Goal: Information Seeking & Learning: Check status

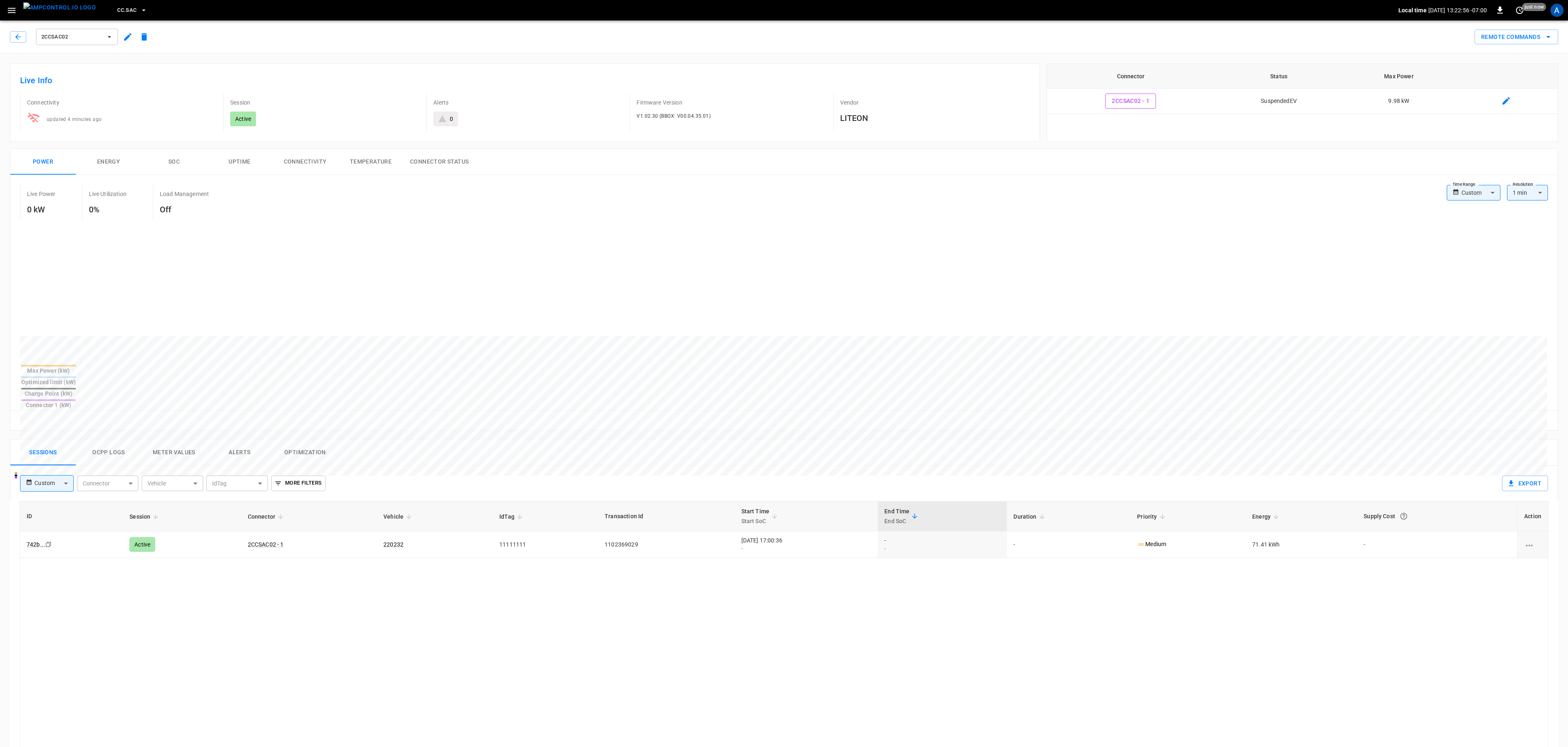
click at [61, 35] on span "2CCSAC02" at bounding box center [71, 37] width 61 height 10
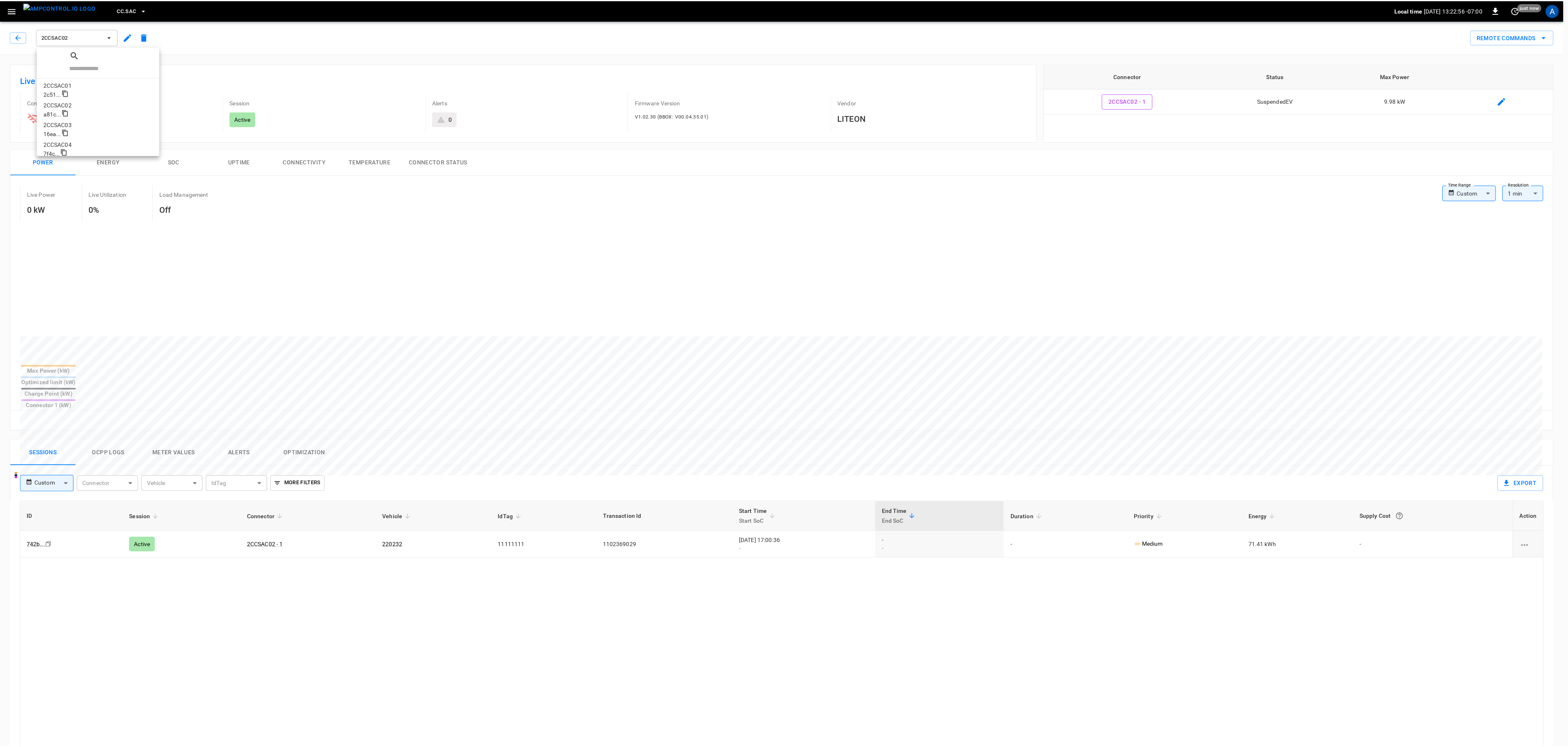
scroll to position [15, 0]
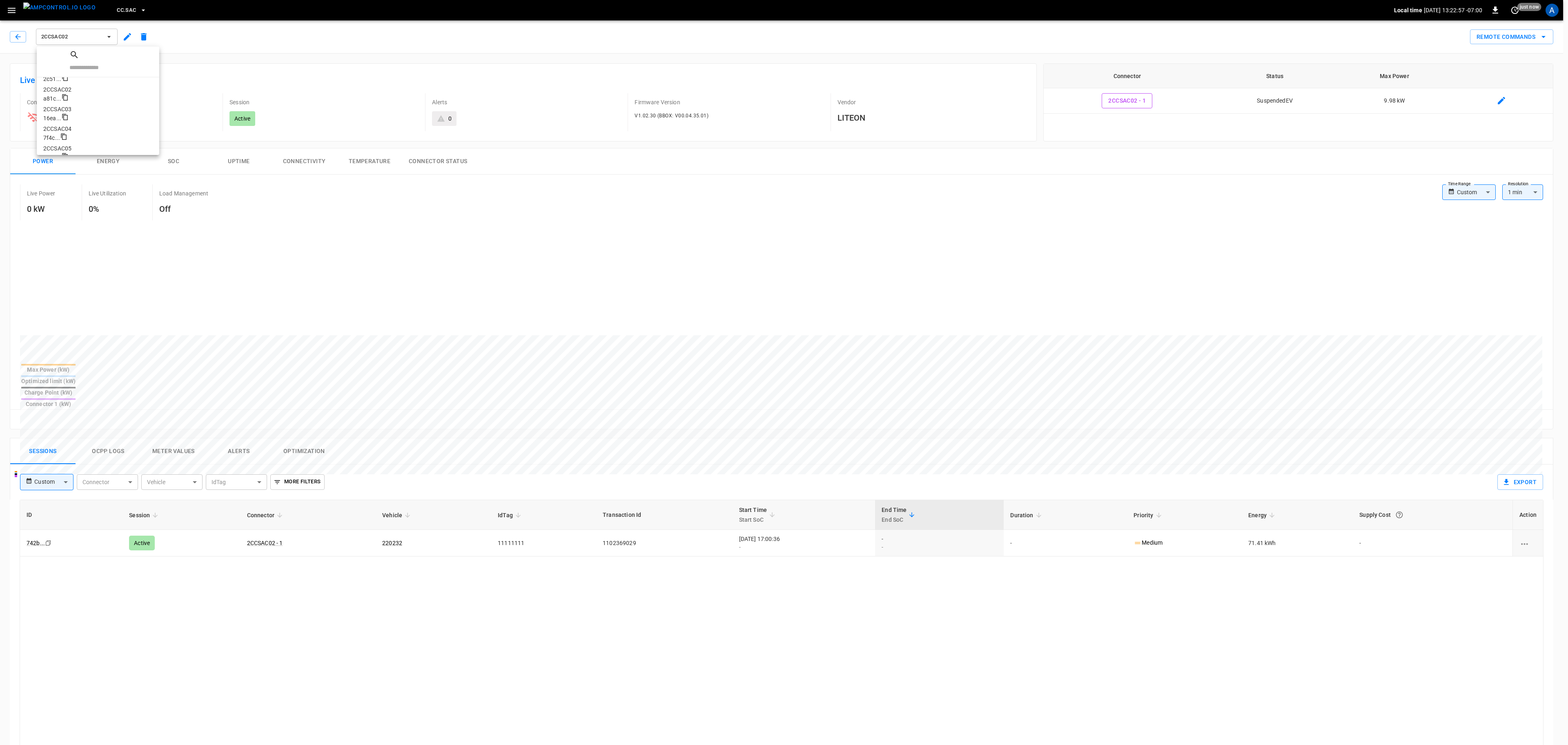
click at [79, 141] on li "2CCSAC05 205e ..." at bounding box center [98, 151] width 122 height 19
click at [21, 35] on icon "button" at bounding box center [18, 37] width 8 height 8
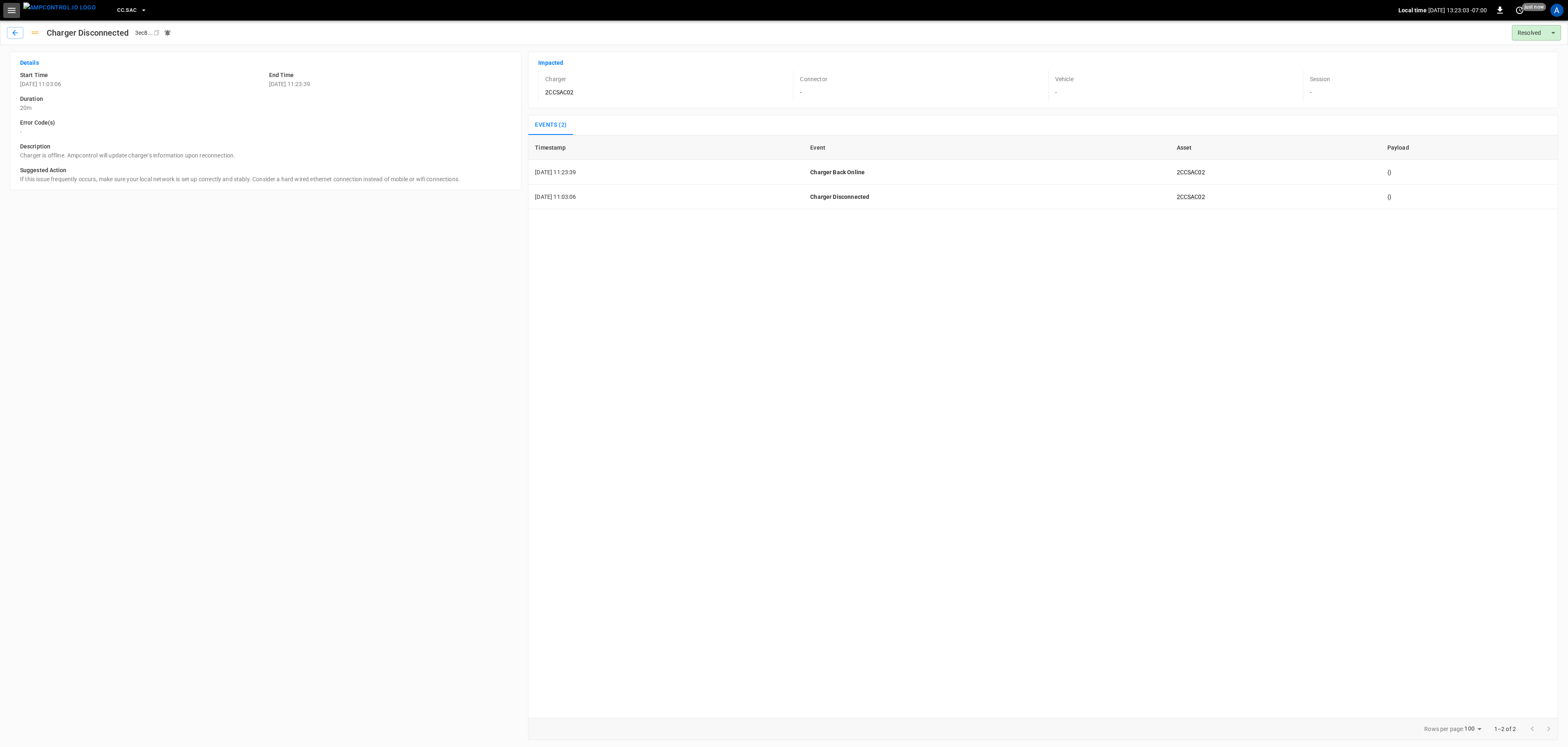
click at [11, 11] on icon "button" at bounding box center [11, 11] width 11 height 11
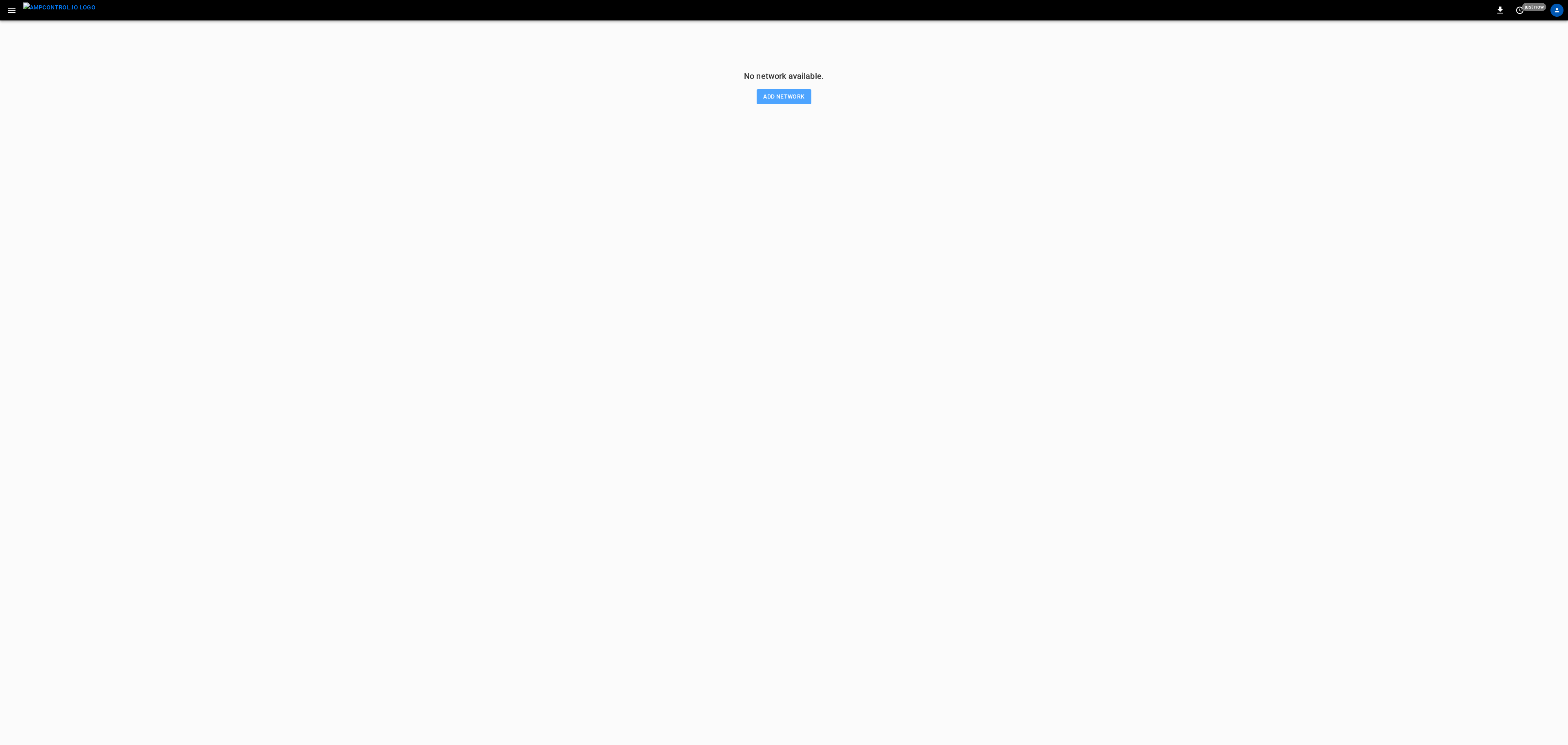
click at [794, 94] on button "Add network" at bounding box center [783, 96] width 54 height 15
click at [6, 7] on icon "button" at bounding box center [11, 10] width 10 height 10
click at [25, 684] on h6 "CC.SAC" at bounding box center [16, 684] width 20 height 9
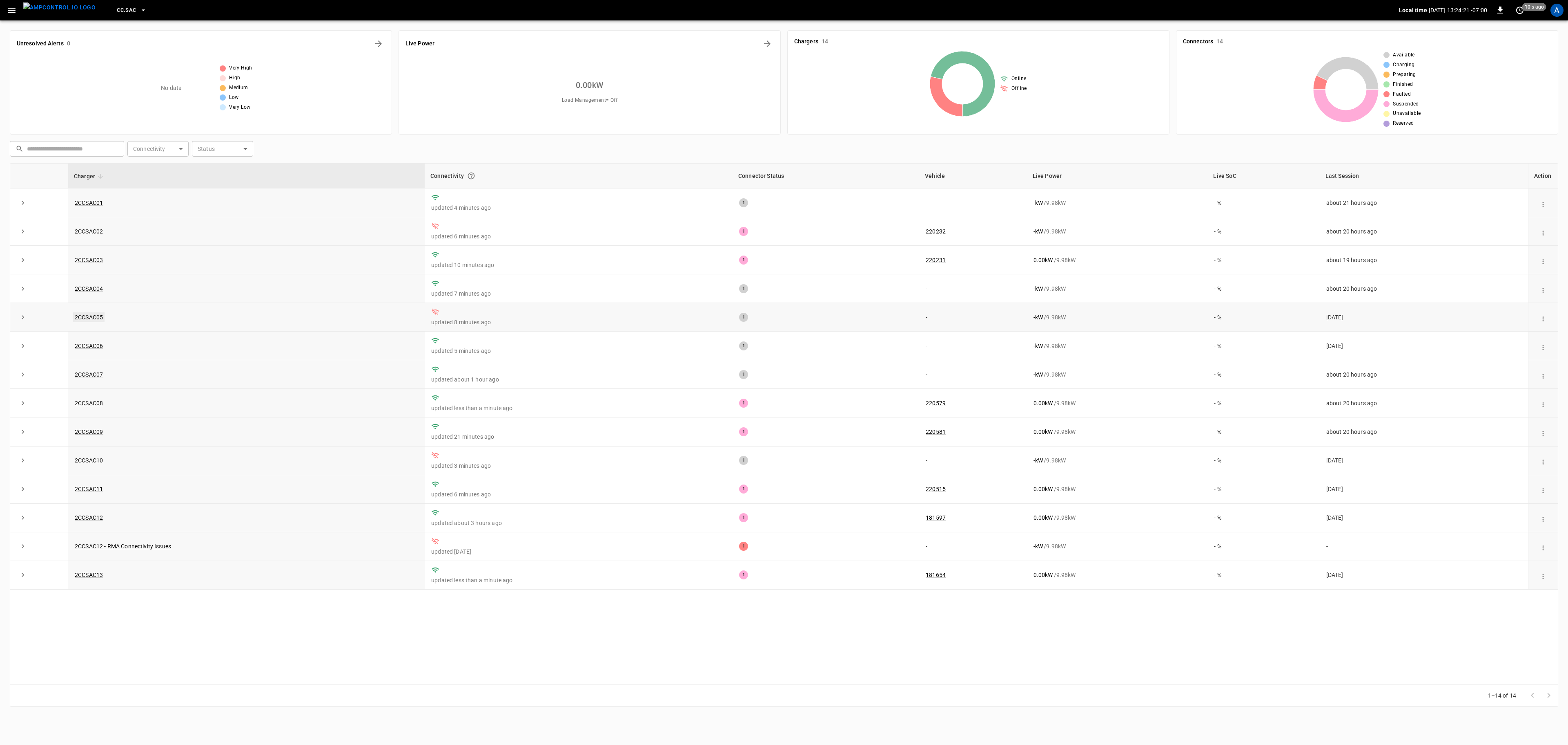
click at [95, 322] on link "2CCSAC05" at bounding box center [89, 317] width 31 height 10
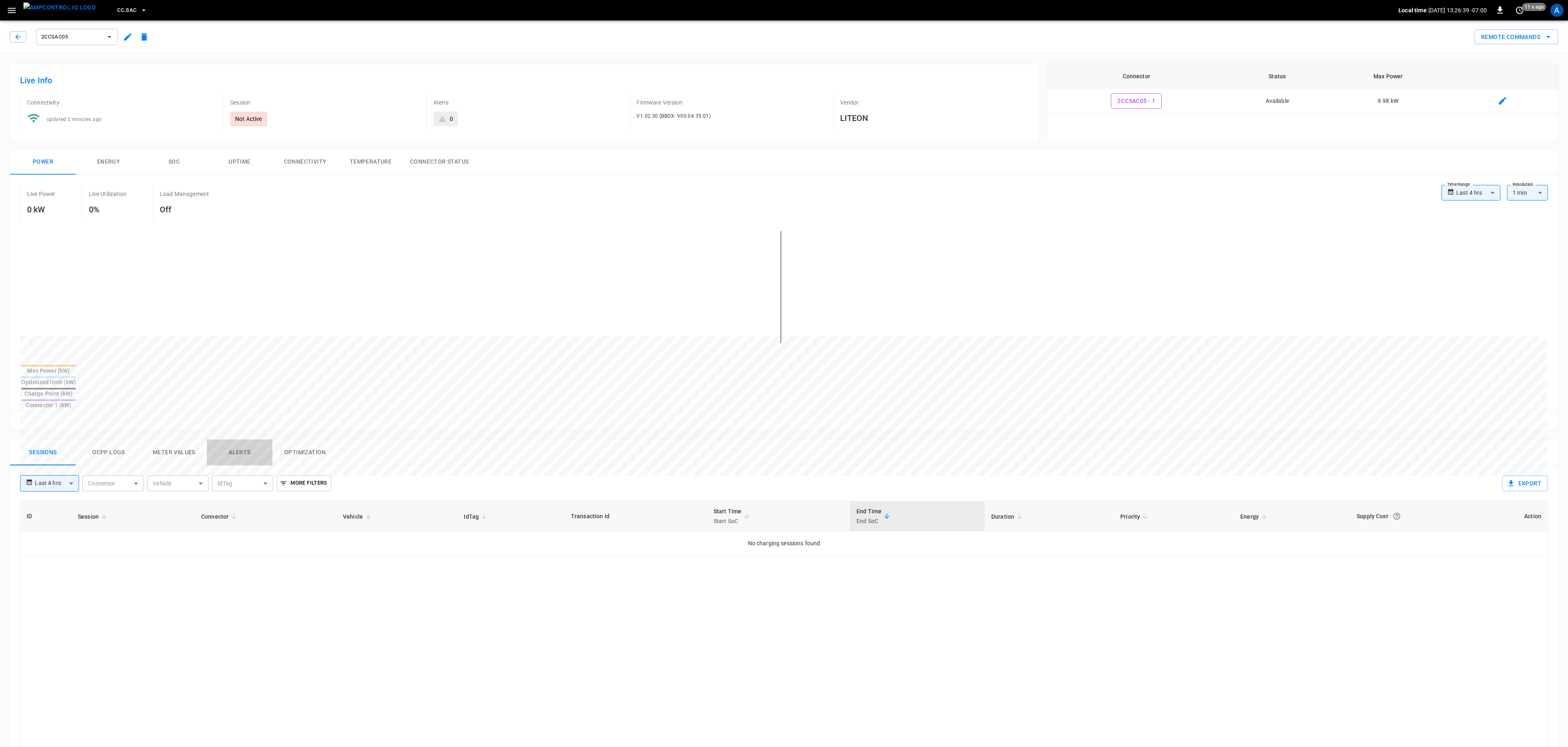
click at [258, 439] on button "Alerts" at bounding box center [239, 452] width 65 height 26
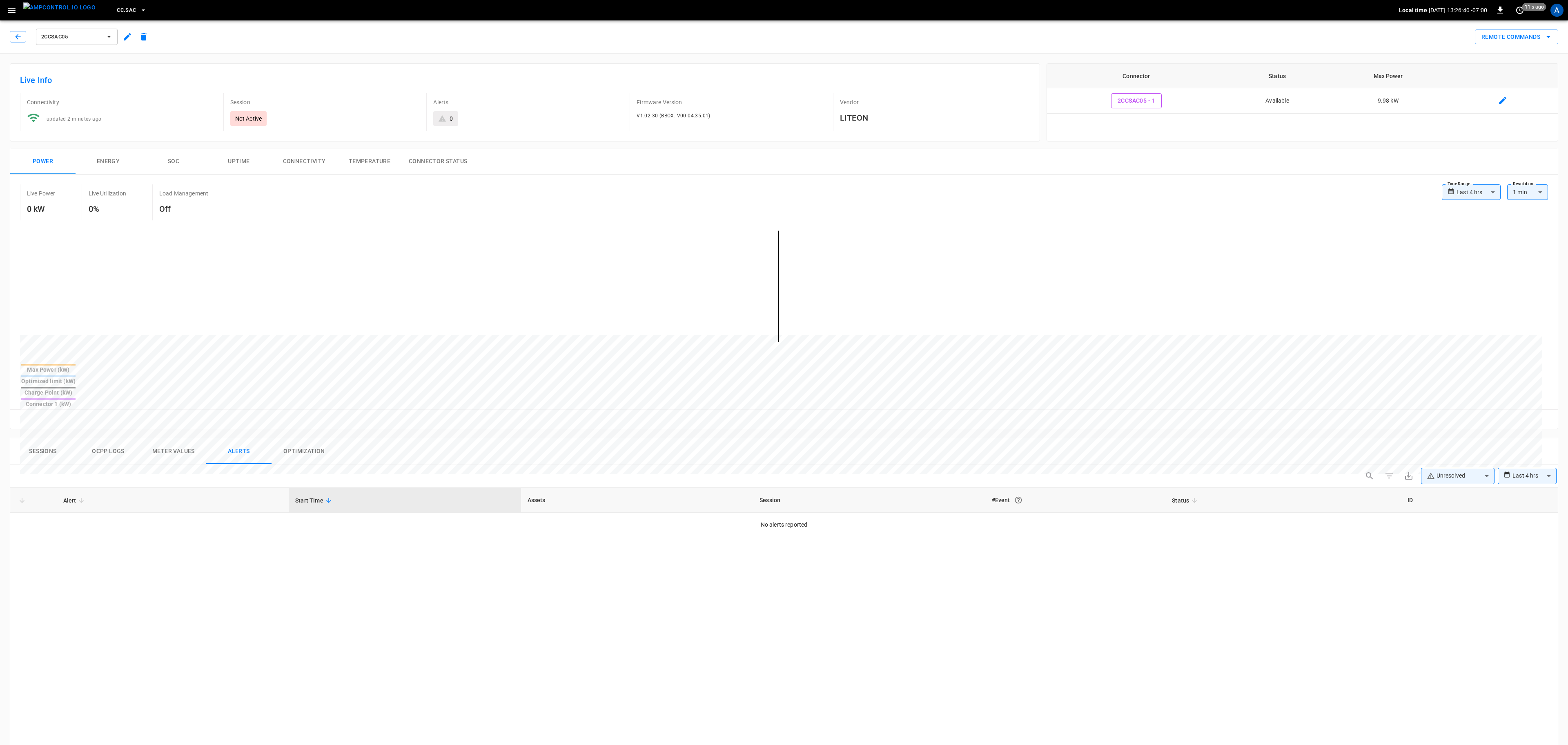
click at [1452, 443] on body "**********" at bounding box center [784, 586] width 1568 height 1172
click at [1436, 461] on ul "Resolved Acknowledged Triggered" at bounding box center [1453, 486] width 73 height 56
click at [1436, 468] on li "Resolved" at bounding box center [1453, 470] width 73 height 16
type input "**********"
click at [136, 495] on div at bounding box center [784, 372] width 1568 height 745
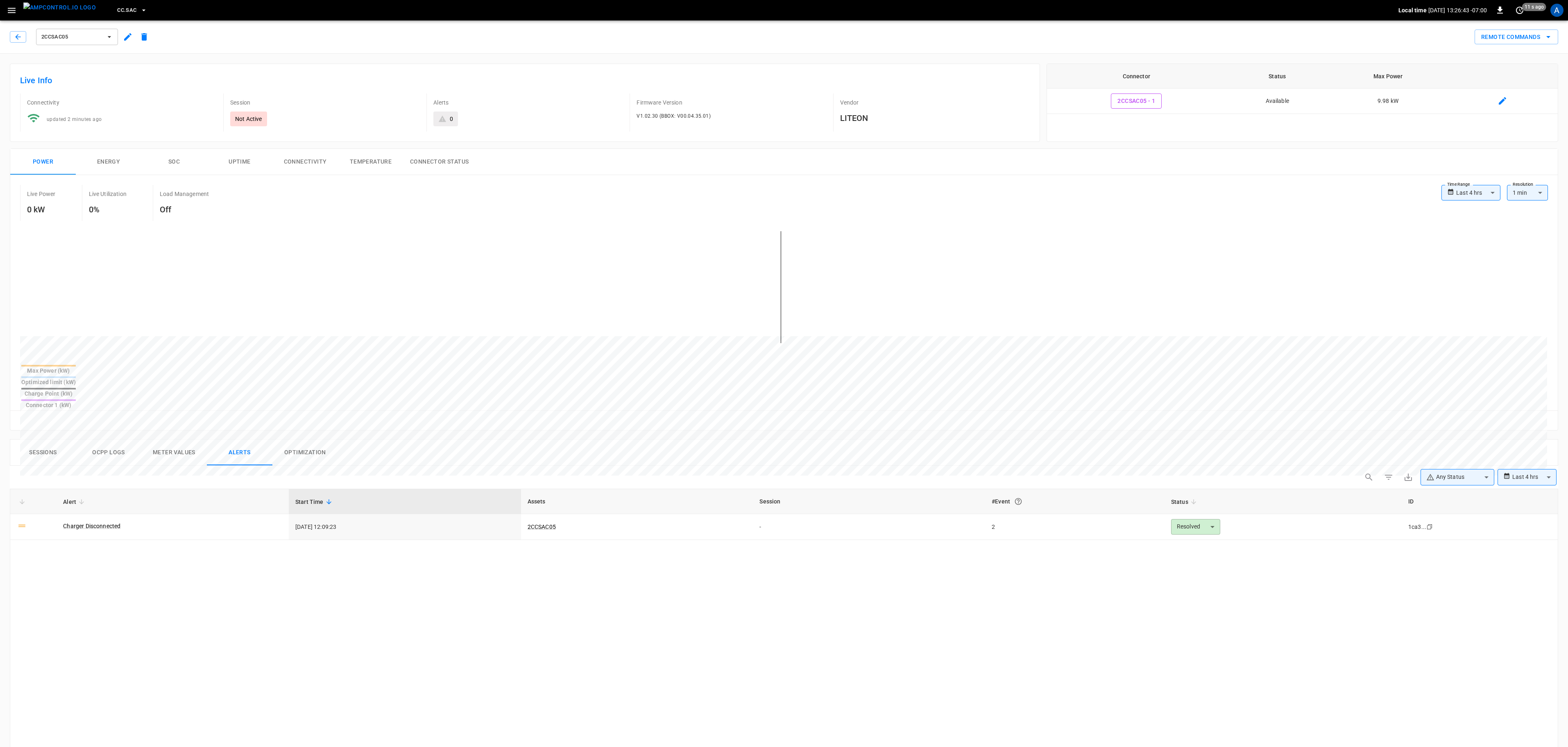
drag, startPoint x: 107, startPoint y: 499, endPoint x: 120, endPoint y: 502, distance: 13.3
click at [107, 521] on link "Charger Disconnected" at bounding box center [91, 525] width 57 height 8
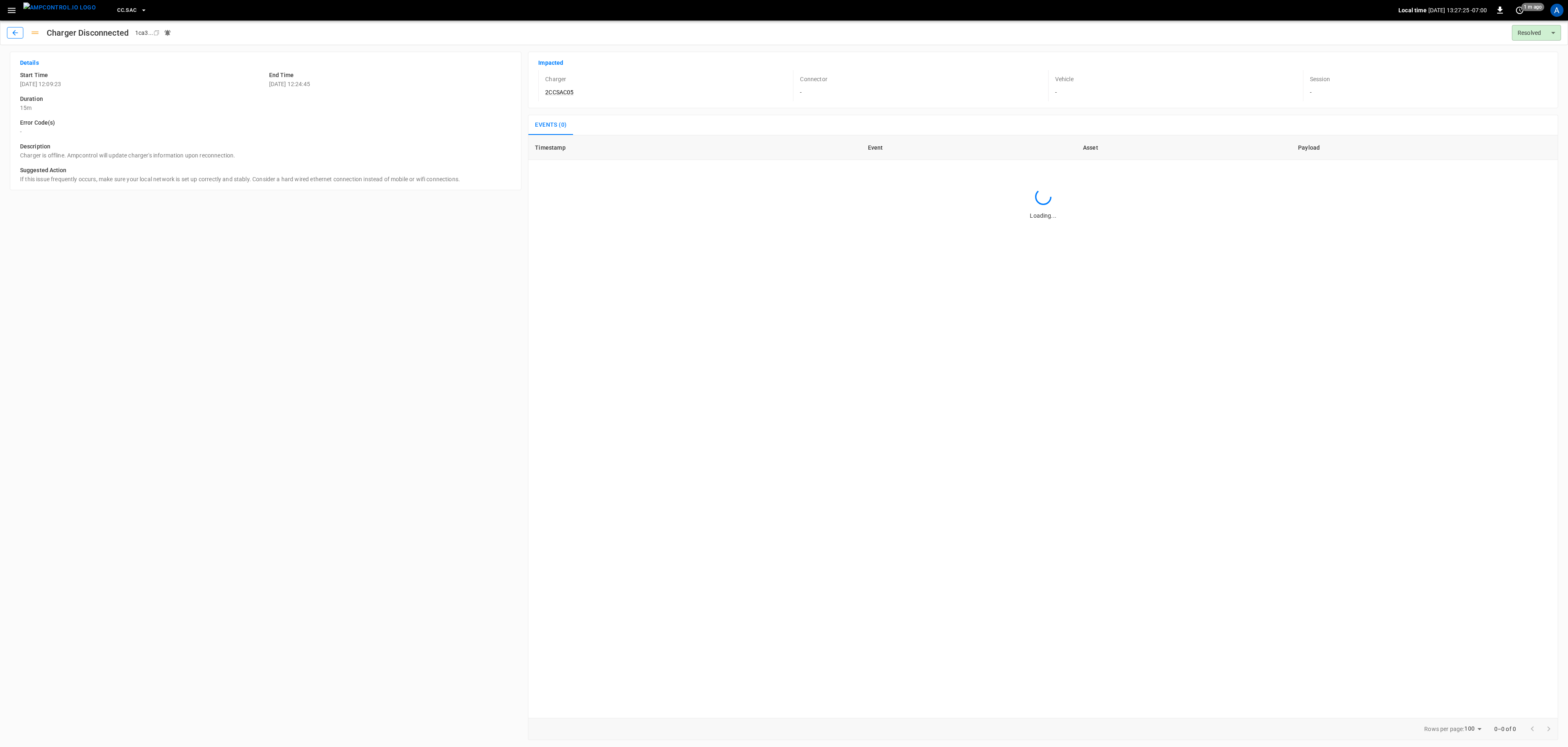
click at [18, 29] on icon "button" at bounding box center [15, 32] width 8 height 8
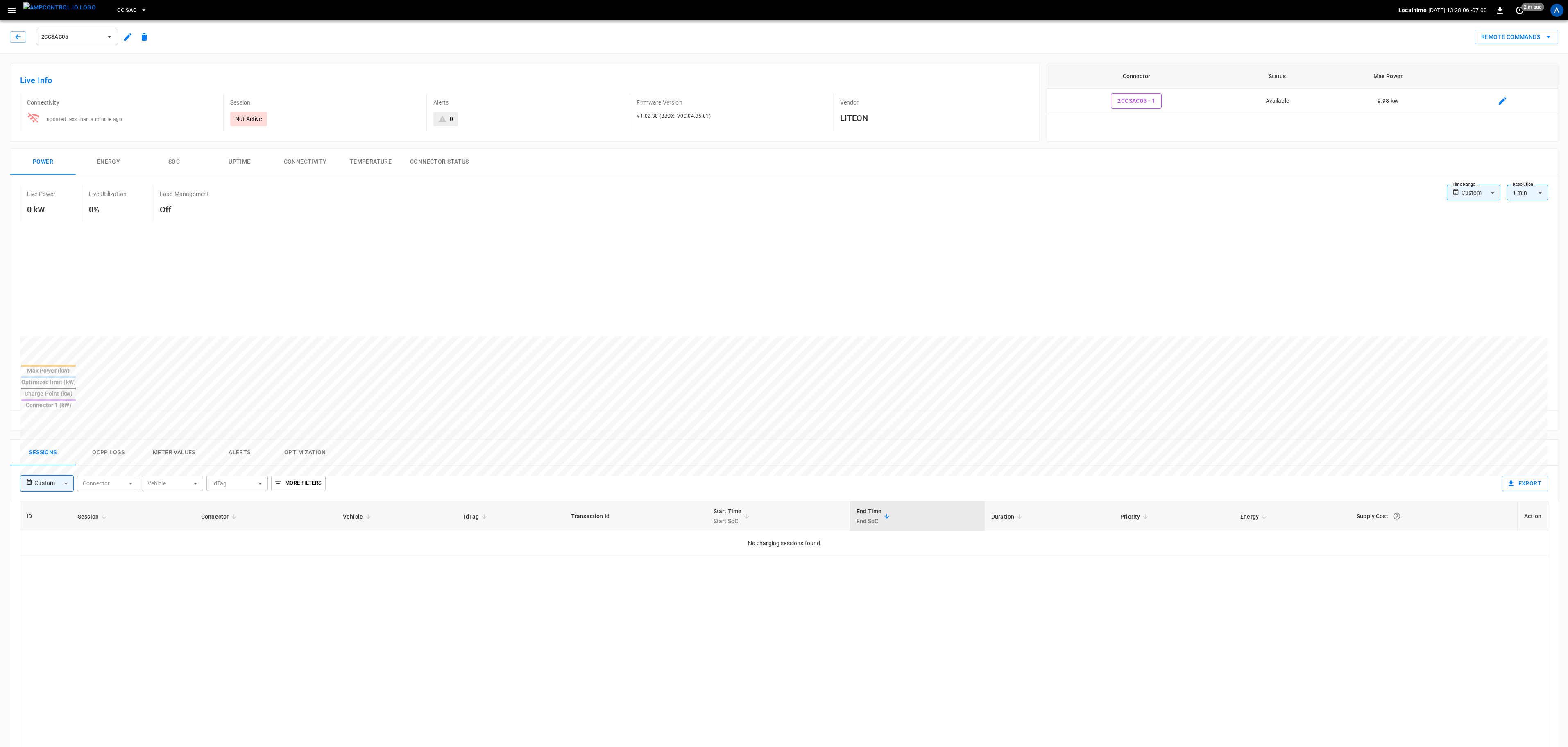
click at [117, 9] on span "CC.SAC" at bounding box center [127, 11] width 19 height 10
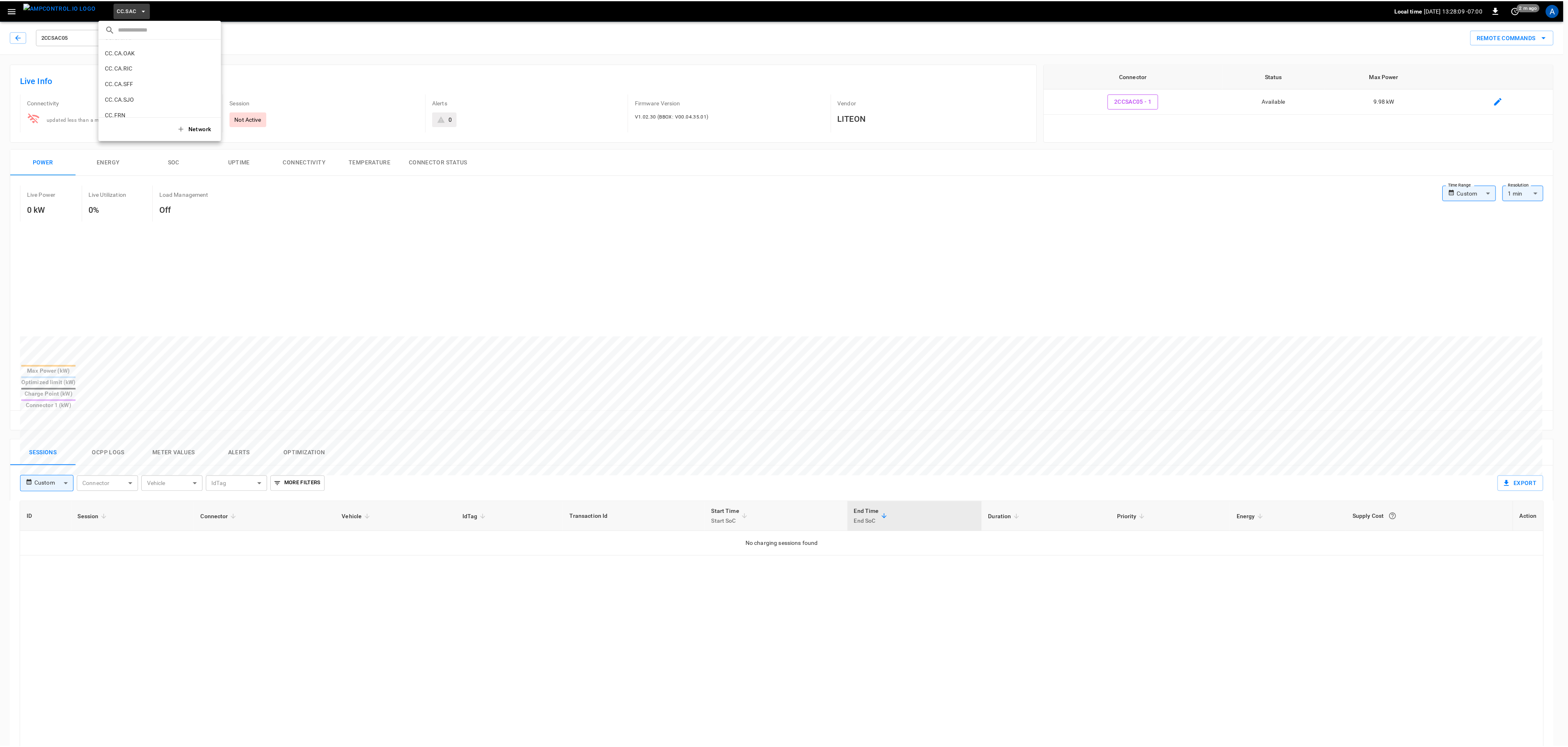
scroll to position [134, 0]
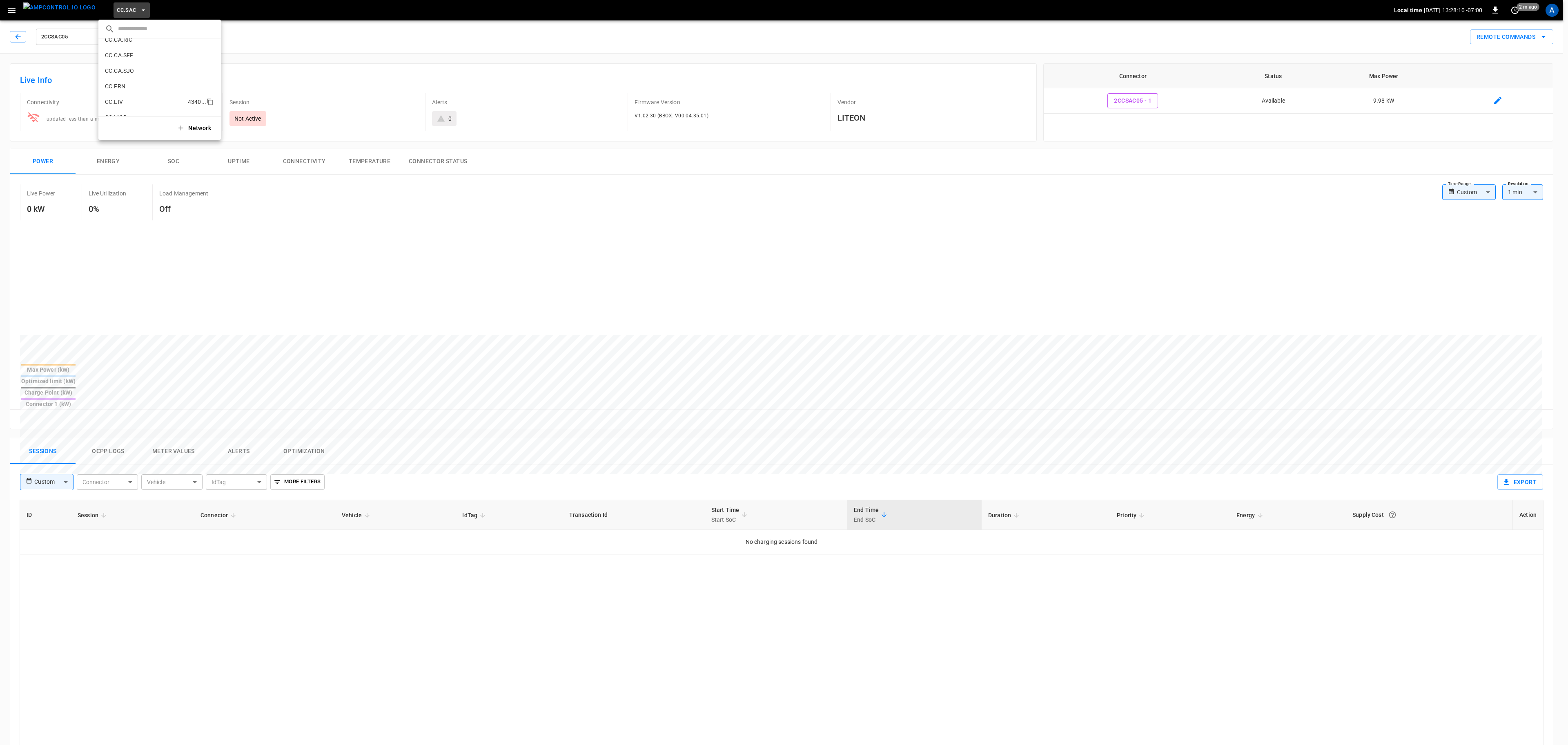
click at [131, 97] on li "CC.LIV 4340 ..." at bounding box center [160, 102] width 122 height 15
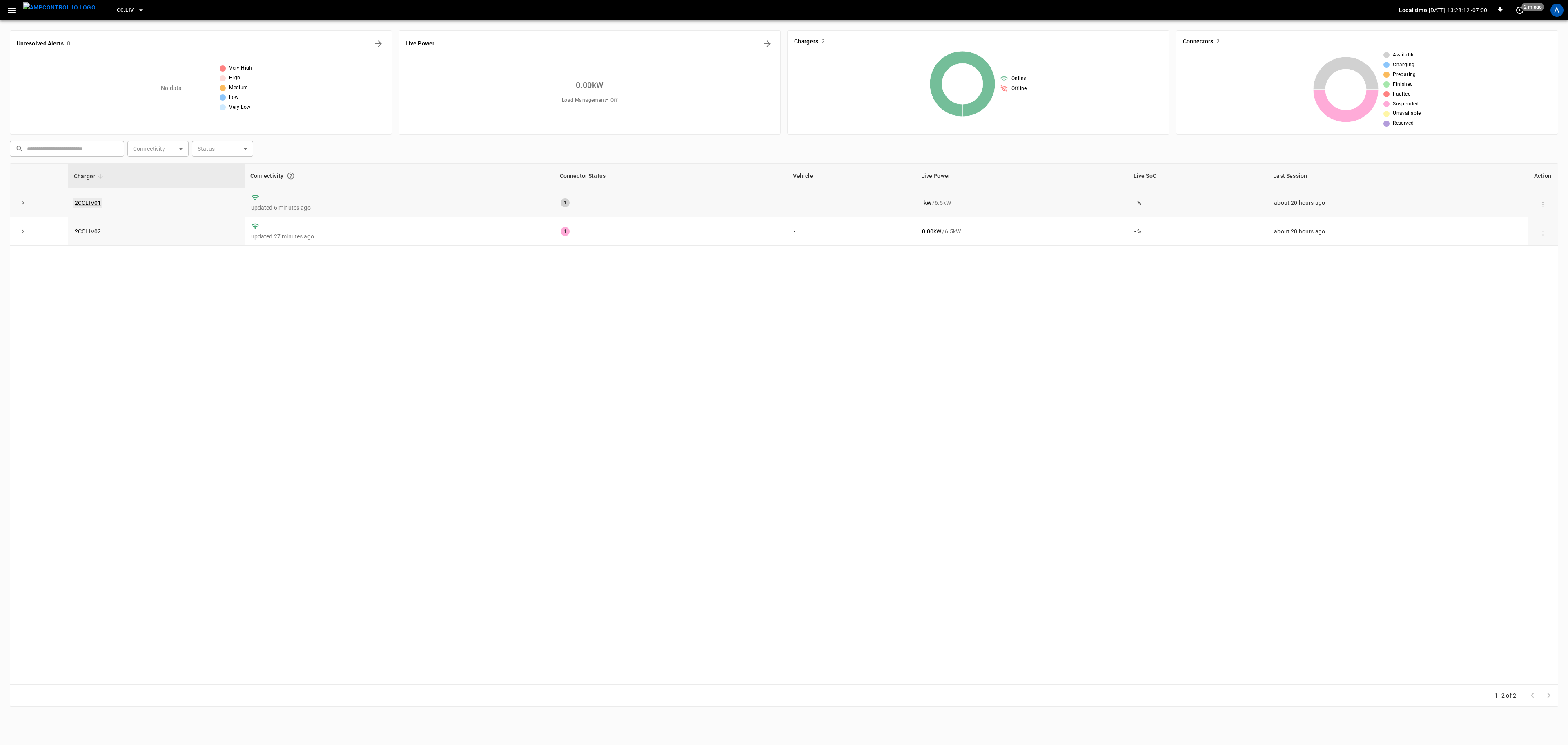
click at [93, 202] on link "2CCLIV01" at bounding box center [88, 202] width 29 height 10
